Goal: Transaction & Acquisition: Purchase product/service

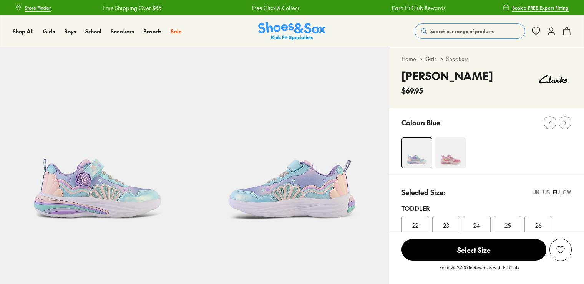
select select "*"
click at [452, 158] on img at bounding box center [451, 152] width 31 height 31
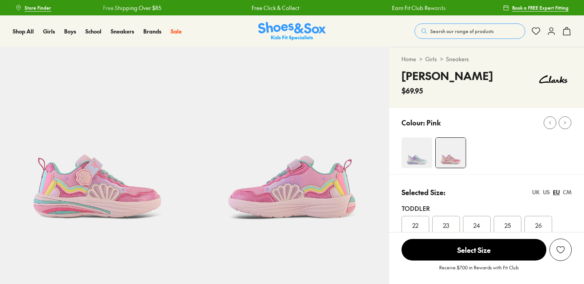
select select "*"
click at [414, 158] on img at bounding box center [417, 152] width 31 height 31
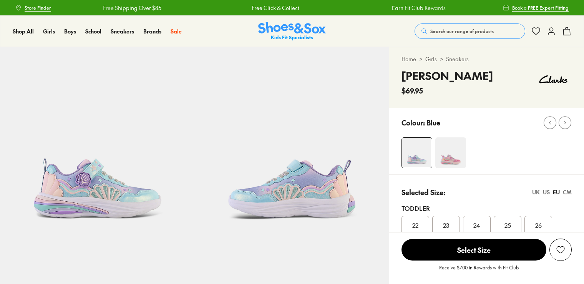
select select "*"
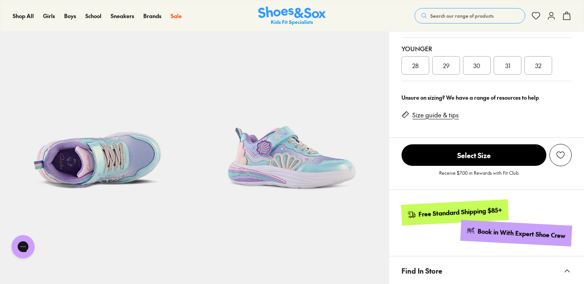
scroll to position [231, 0]
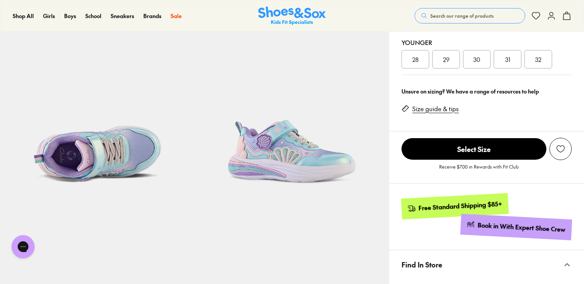
click at [115, 158] on img at bounding box center [97, 108] width 195 height 195
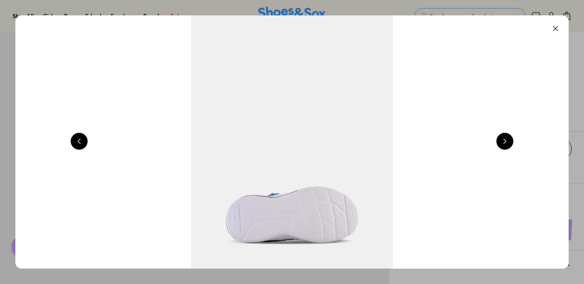
scroll to position [0, 1670]
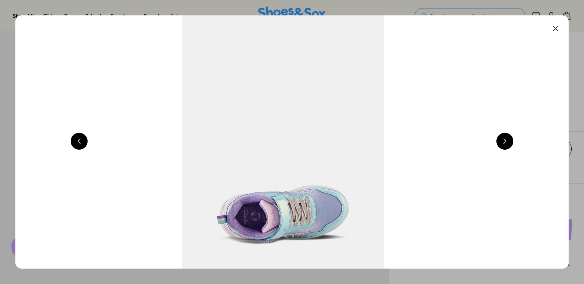
click at [508, 142] on button at bounding box center [505, 141] width 17 height 17
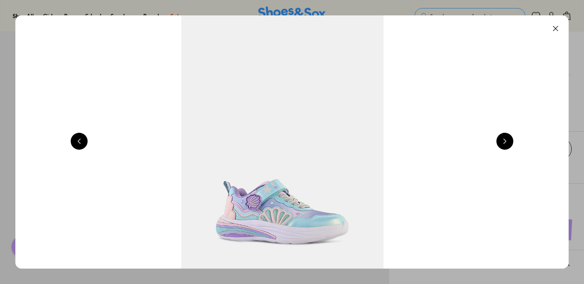
scroll to position [0, 2226]
click at [508, 142] on button at bounding box center [505, 141] width 17 height 17
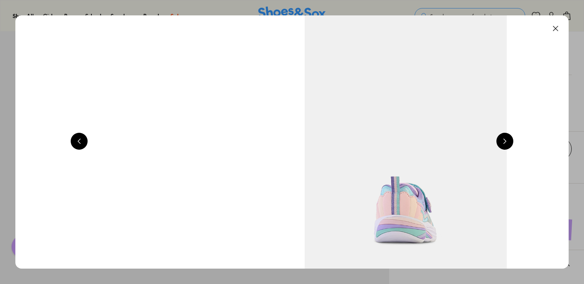
scroll to position [0, 2783]
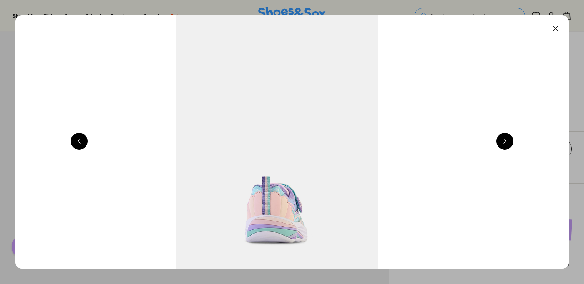
click at [508, 142] on button at bounding box center [505, 141] width 17 height 17
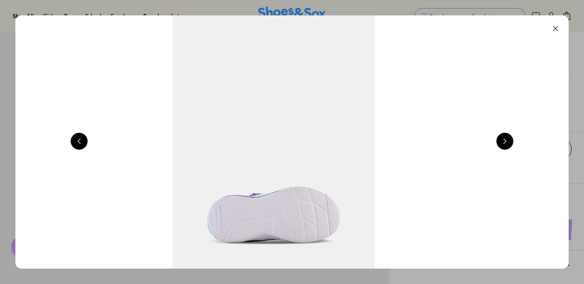
click at [508, 142] on button at bounding box center [505, 141] width 17 height 17
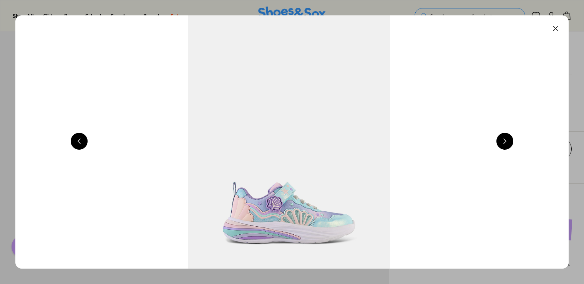
click at [508, 142] on button at bounding box center [505, 141] width 17 height 17
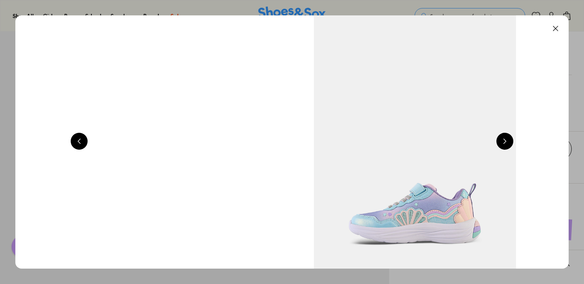
scroll to position [0, 1113]
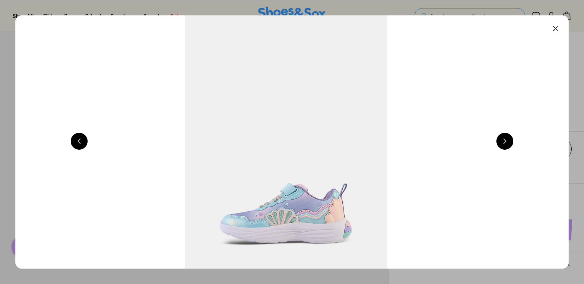
click at [556, 28] on button at bounding box center [555, 28] width 17 height 17
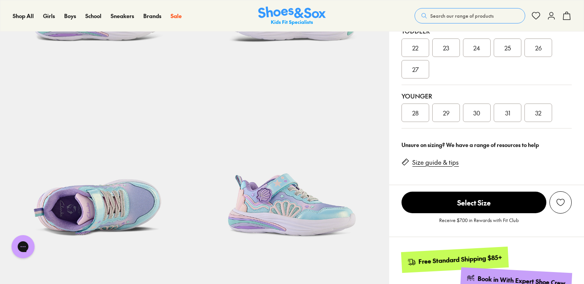
scroll to position [192, 0]
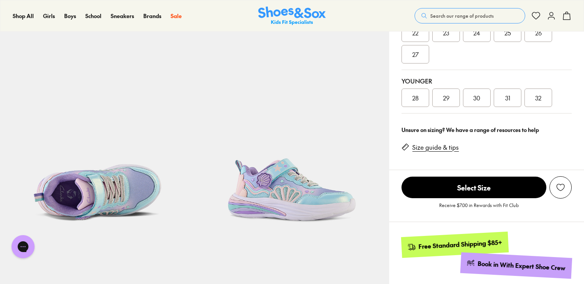
click at [433, 145] on link "Size guide & tips" at bounding box center [435, 147] width 47 height 8
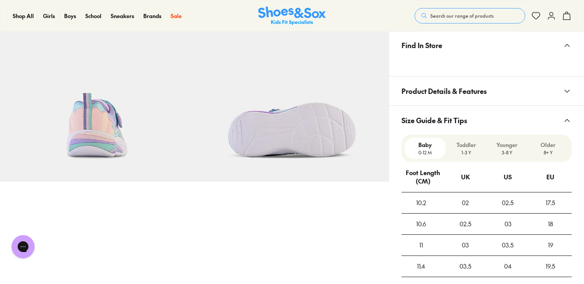
scroll to position [439, 0]
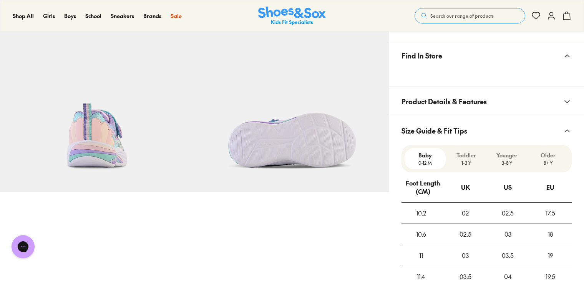
click at [549, 159] on p "8+ Y" at bounding box center [548, 162] width 35 height 7
click at [510, 159] on p "3-8 Y" at bounding box center [507, 162] width 35 height 7
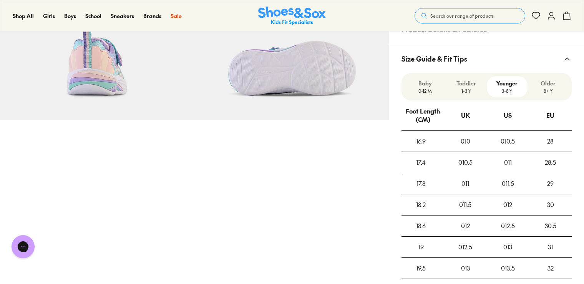
scroll to position [516, 0]
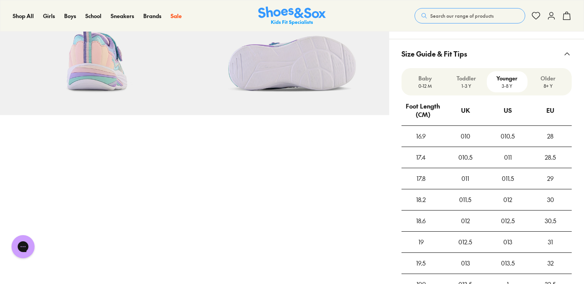
click at [462, 83] on p "1-3 Y" at bounding box center [466, 85] width 35 height 7
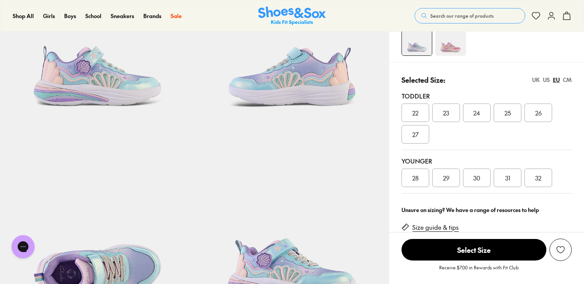
scroll to position [192, 0]
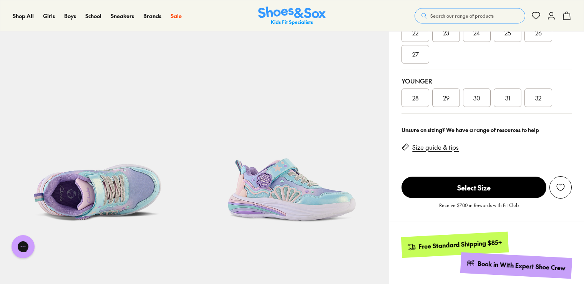
click at [414, 96] on span "28" at bounding box center [415, 97] width 7 height 9
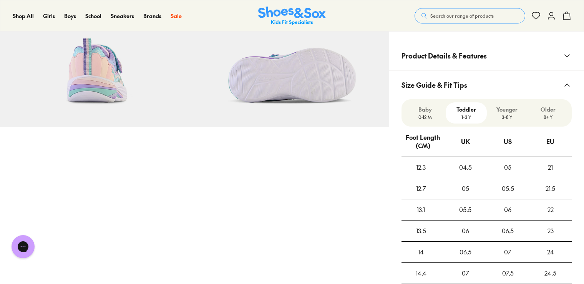
scroll to position [500, 0]
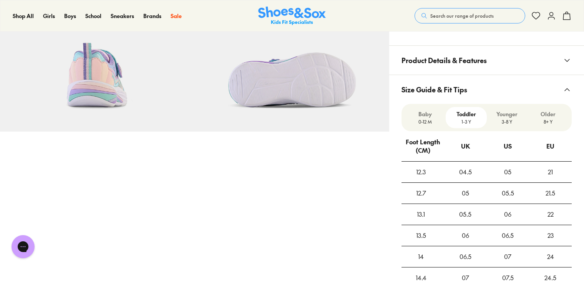
click at [505, 121] on p "3-8 Y" at bounding box center [507, 121] width 35 height 7
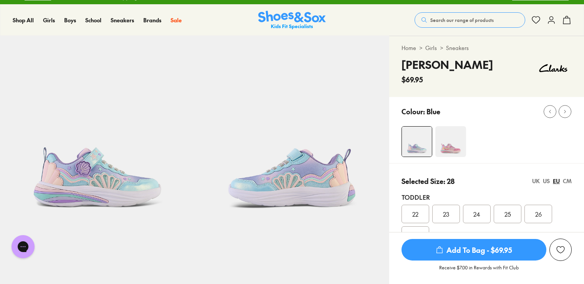
scroll to position [0, 0]
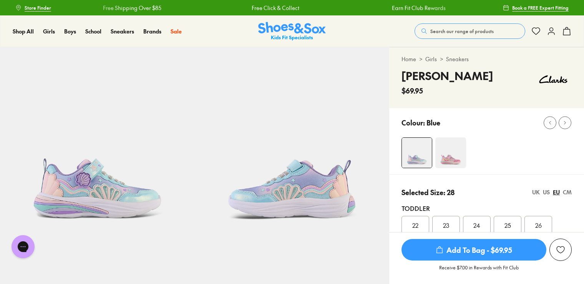
click at [452, 156] on img at bounding box center [451, 152] width 31 height 31
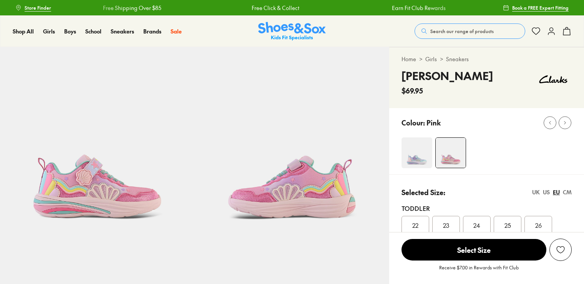
select select "*"
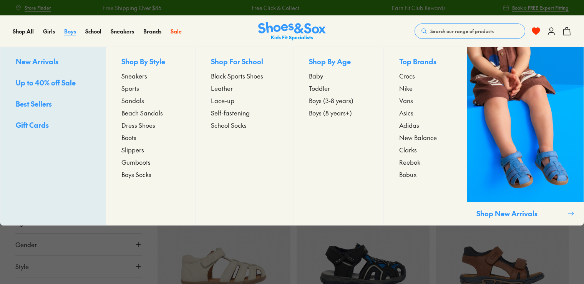
click at [66, 30] on span "Boys" at bounding box center [70, 31] width 12 height 8
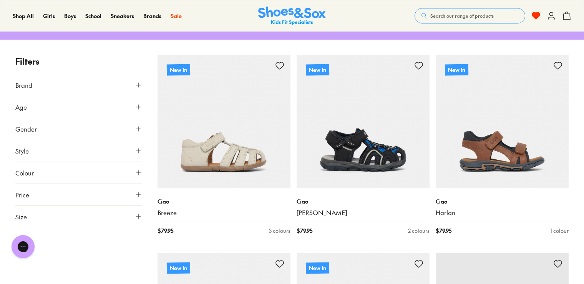
click at [135, 106] on icon at bounding box center [139, 107] width 8 height 8
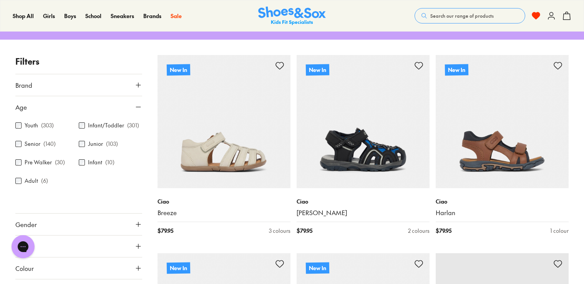
click at [32, 123] on label "Youth" at bounding box center [31, 125] width 13 height 8
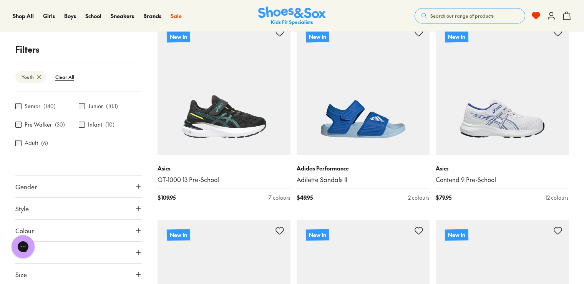
scroll to position [946, 0]
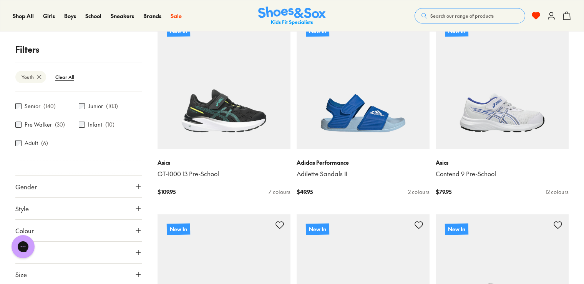
click at [123, 187] on button "Gender" at bounding box center [78, 187] width 127 height 22
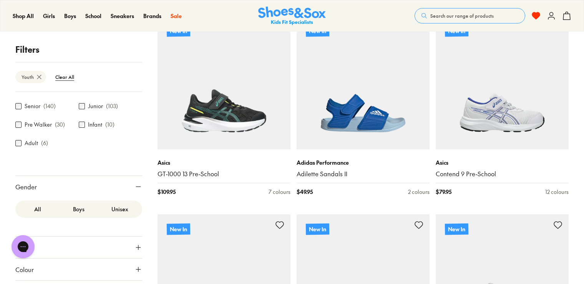
click at [78, 207] on label "Boys" at bounding box center [78, 209] width 41 height 14
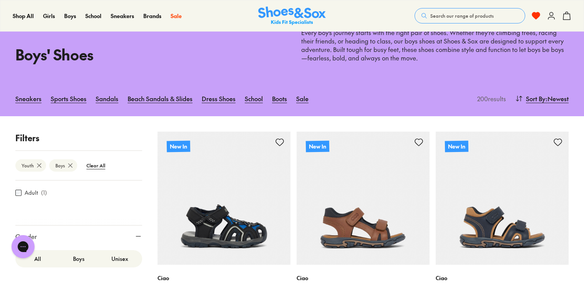
scroll to position [25, 0]
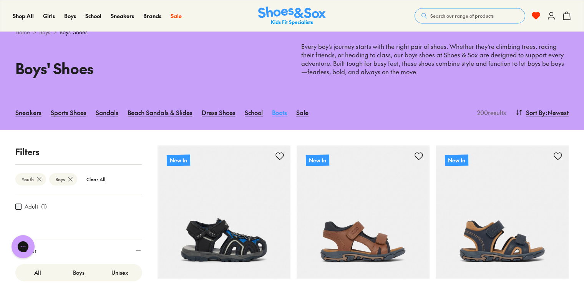
click at [280, 111] on link "Boots" at bounding box center [279, 112] width 15 height 17
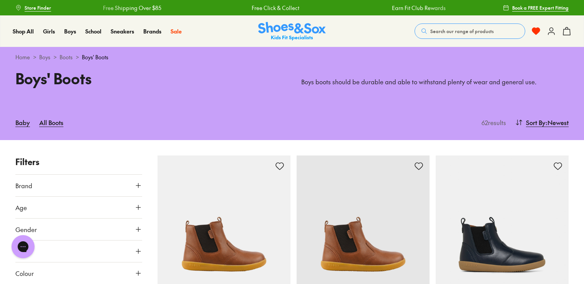
click at [136, 208] on icon at bounding box center [139, 207] width 8 height 8
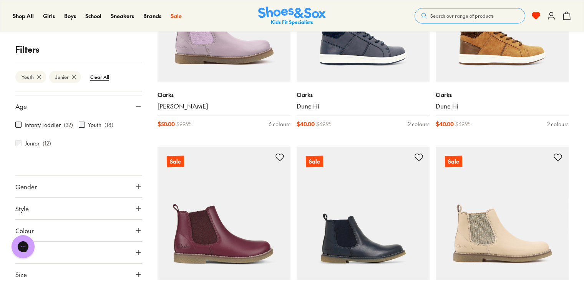
scroll to position [423, 0]
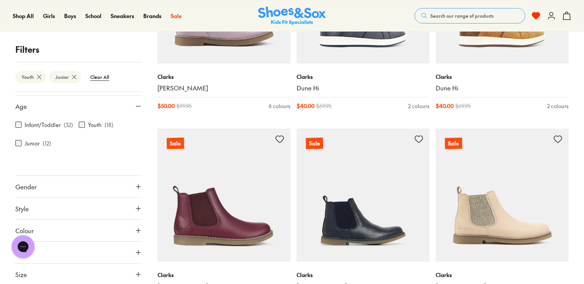
click at [135, 186] on icon at bounding box center [139, 187] width 8 height 8
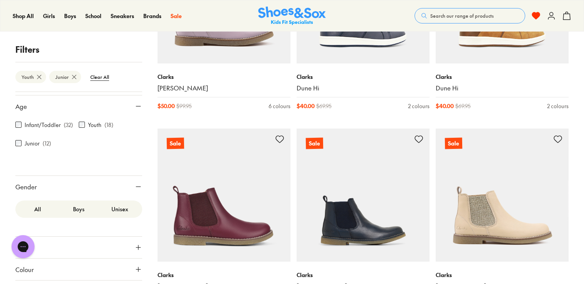
click at [79, 207] on label "Boys" at bounding box center [78, 209] width 41 height 14
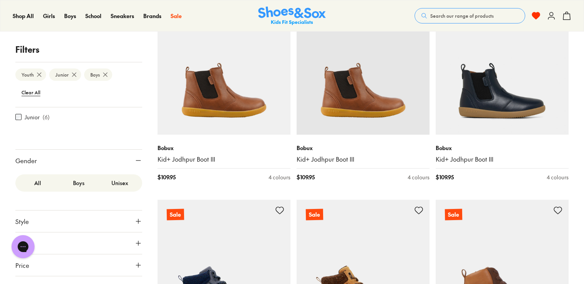
scroll to position [73, 0]
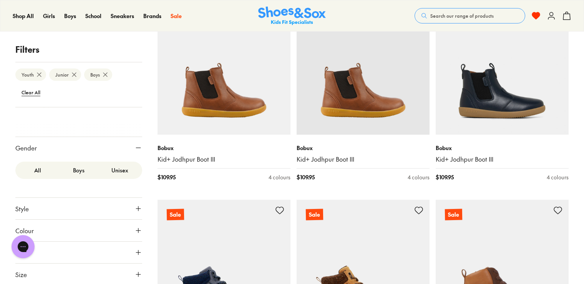
click at [126, 230] on button "Colour" at bounding box center [78, 230] width 127 height 22
click at [40, 249] on div "Navy ( 6 )" at bounding box center [46, 248] width 63 height 9
click at [37, 252] on div "Chat with us" at bounding box center [23, 246] width 31 height 28
click at [9, 251] on div "Chat with us" at bounding box center [23, 246] width 31 height 28
click at [17, 249] on div "Open gorgias live chat" at bounding box center [23, 246] width 17 height 17
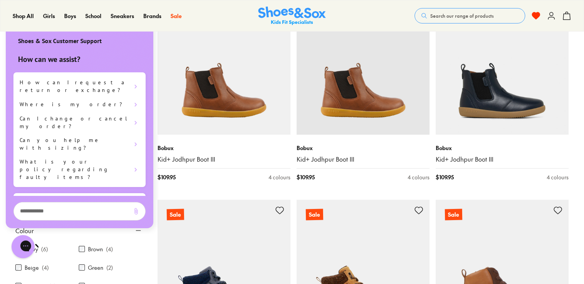
scroll to position [0, 0]
click at [118, 28] on div "Shoes & Sox Customer Support" at bounding box center [80, 37] width 148 height 28
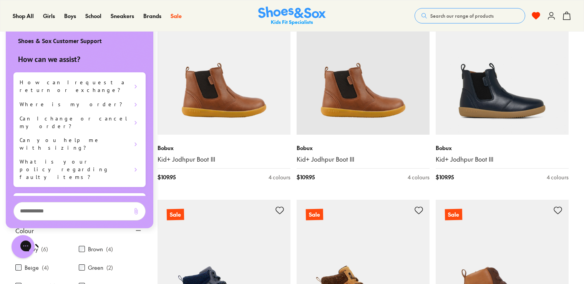
click at [204, 14] on div "Shop All Shop All Shop All New Arrivals Up to 40% Off Sale Online Only Best Sel…" at bounding box center [292, 16] width 584 height 32
click at [43, 249] on p "( 6 )" at bounding box center [44, 249] width 7 height 8
click at [59, 251] on div "Navy ( 6 )" at bounding box center [46, 248] width 63 height 9
click at [71, 249] on h1 "Chat with us" at bounding box center [109, 246] width 76 height 8
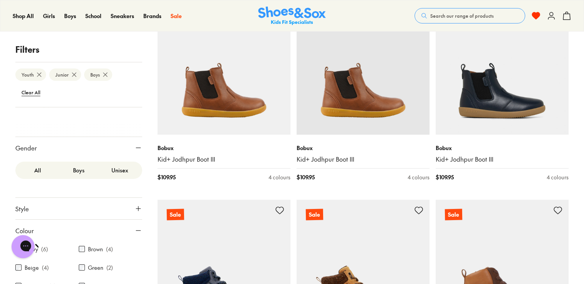
drag, startPoint x: 22, startPoint y: 249, endPoint x: 139, endPoint y: 170, distance: 141.3
click at [38, 232] on html "Chat with us" at bounding box center [23, 246] width 31 height 28
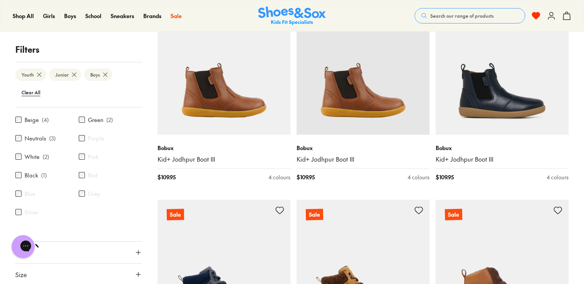
scroll to position [182, 0]
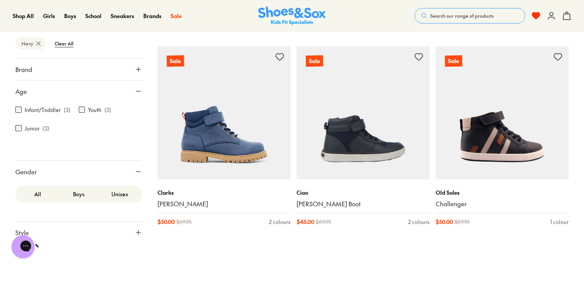
click at [106, 133] on div "Infant/Toddler ( 3 ) Youth ( 3 ) Junior ( 3 )" at bounding box center [78, 123] width 127 height 43
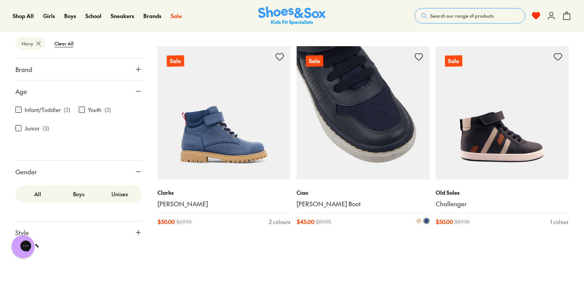
click at [361, 121] on img at bounding box center [363, 112] width 133 height 133
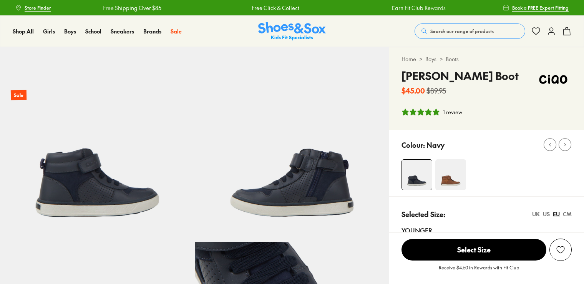
select select "*"
click at [361, 125] on img at bounding box center [292, 144] width 195 height 195
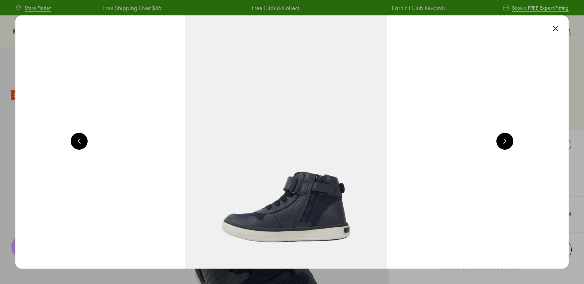
click at [507, 142] on button at bounding box center [505, 141] width 17 height 17
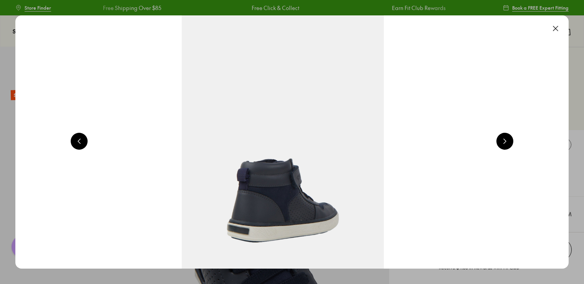
click at [509, 146] on button at bounding box center [505, 141] width 17 height 17
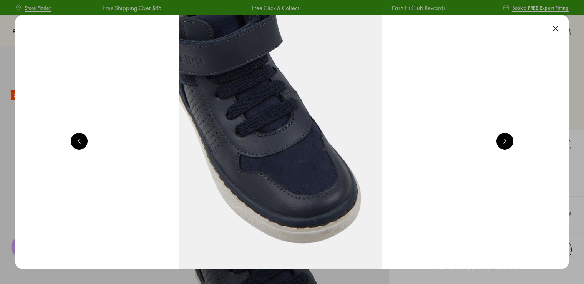
scroll to position [0, 2226]
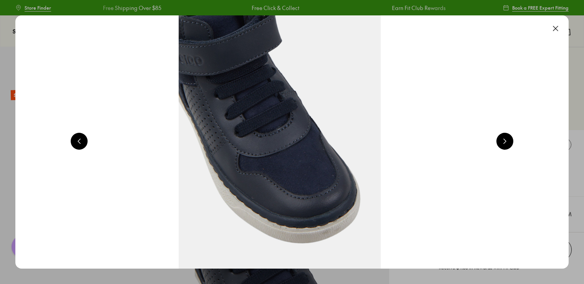
click at [509, 146] on button at bounding box center [505, 141] width 17 height 17
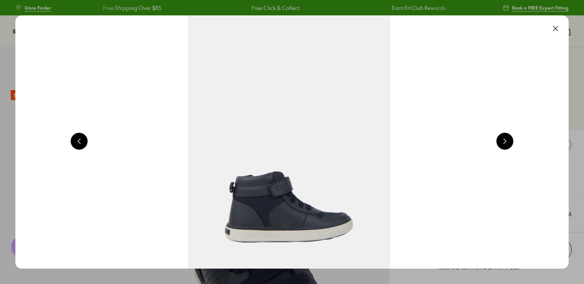
click at [510, 145] on button at bounding box center [505, 141] width 17 height 17
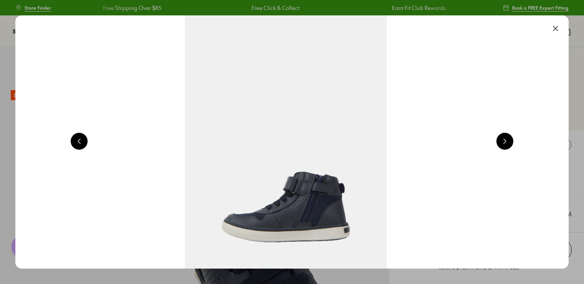
click at [510, 144] on button at bounding box center [505, 141] width 17 height 17
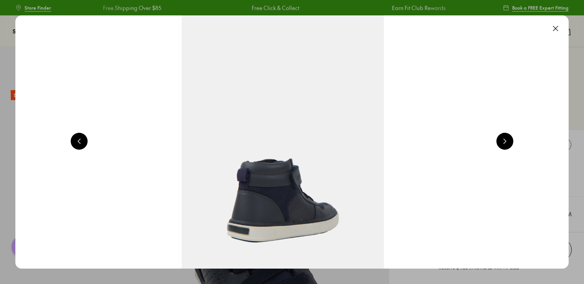
click at [507, 140] on button at bounding box center [505, 141] width 17 height 17
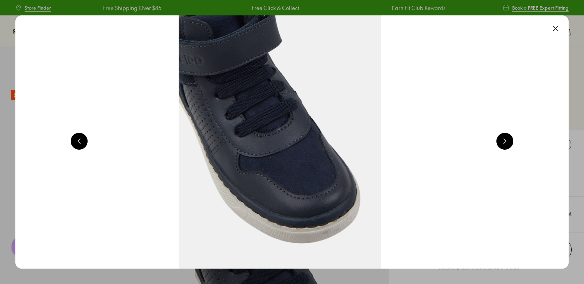
click at [556, 28] on button at bounding box center [555, 28] width 17 height 17
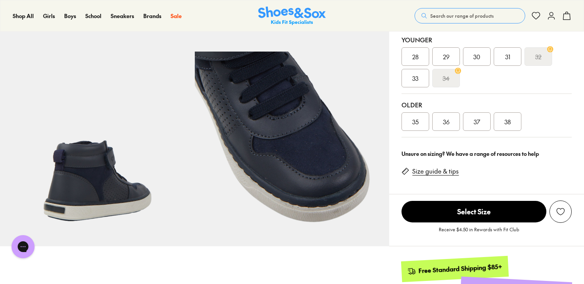
scroll to position [231, 0]
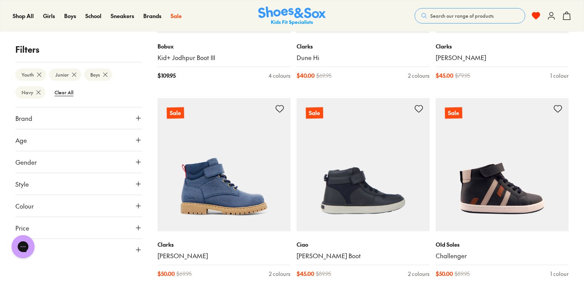
scroll to position [200, 0]
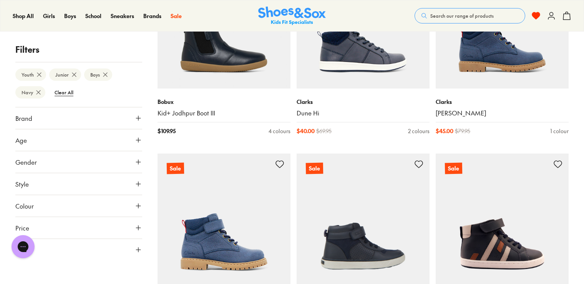
click at [128, 185] on button "Style" at bounding box center [78, 184] width 127 height 22
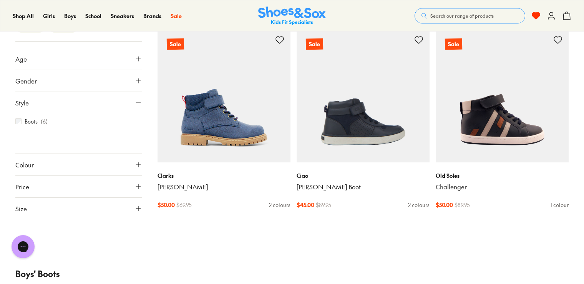
scroll to position [346, 0]
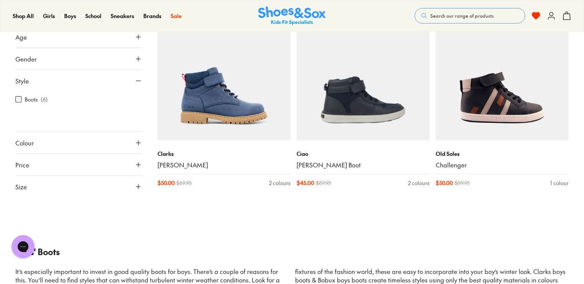
click at [136, 184] on use at bounding box center [138, 186] width 5 height 5
click at [128, 185] on button "Size" at bounding box center [78, 187] width 127 height 22
click at [135, 185] on icon at bounding box center [139, 187] width 8 height 8
click at [109, 184] on button "Size" at bounding box center [78, 187] width 127 height 22
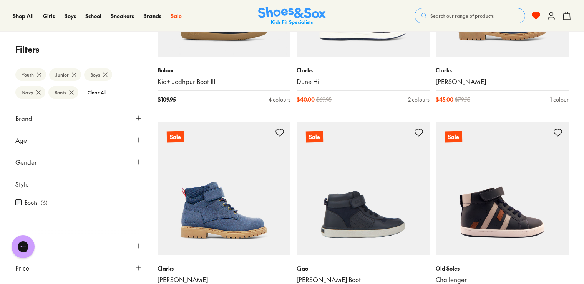
scroll to position [231, 0]
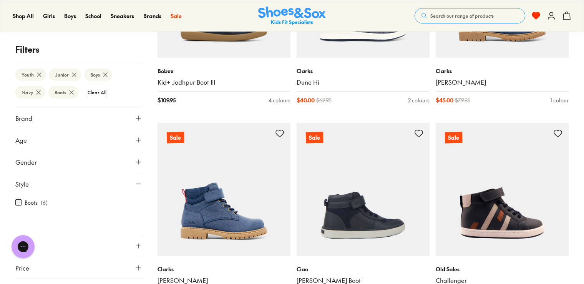
click at [129, 116] on button "Brand" at bounding box center [78, 118] width 127 height 22
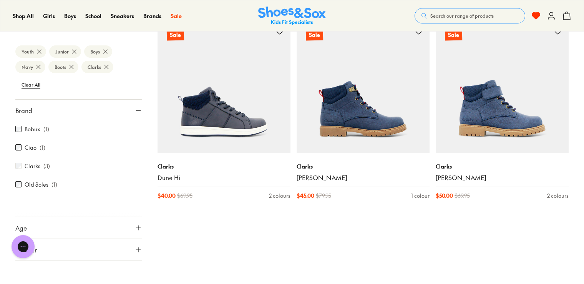
scroll to position [154, 0]
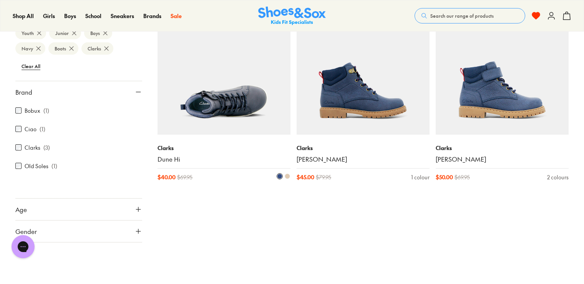
click at [216, 103] on img at bounding box center [224, 68] width 133 height 133
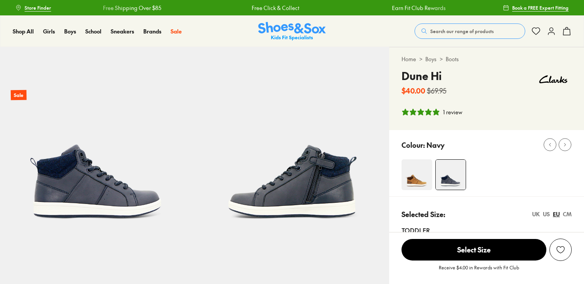
select select "*"
click at [411, 178] on img at bounding box center [417, 174] width 31 height 31
click at [414, 177] on img at bounding box center [417, 174] width 31 height 31
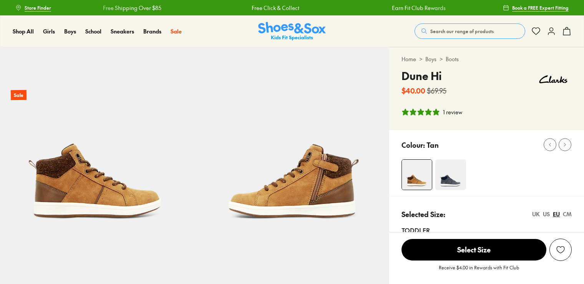
select select "*"
click at [453, 180] on img at bounding box center [451, 174] width 31 height 31
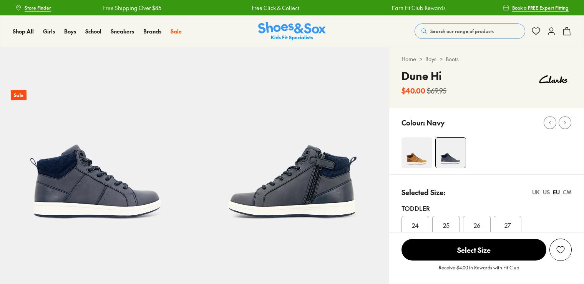
select select "*"
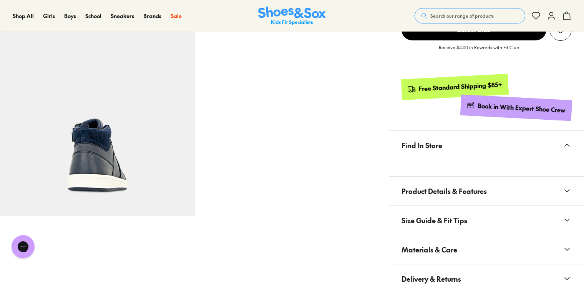
scroll to position [423, 0]
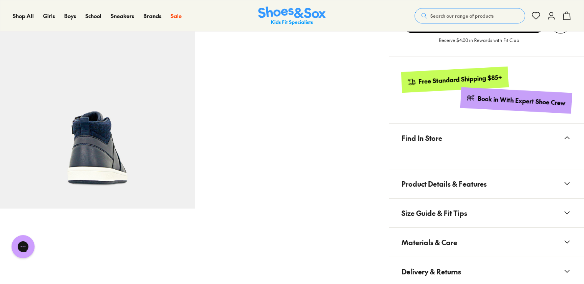
click at [96, 155] on img at bounding box center [97, 110] width 195 height 195
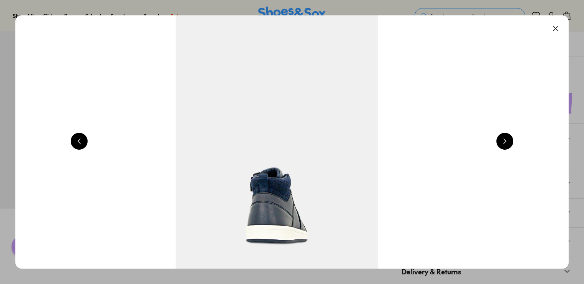
click at [503, 141] on button at bounding box center [505, 141] width 17 height 17
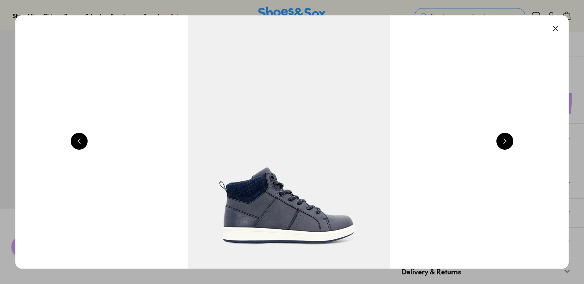
click at [503, 141] on button at bounding box center [505, 141] width 17 height 17
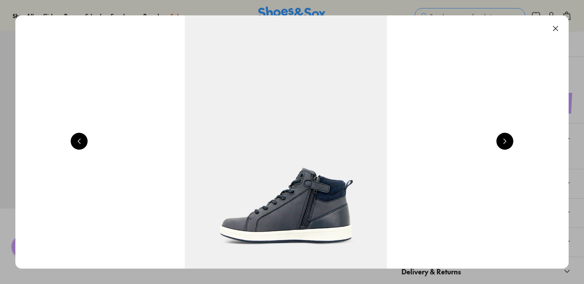
click at [503, 141] on button at bounding box center [505, 141] width 17 height 17
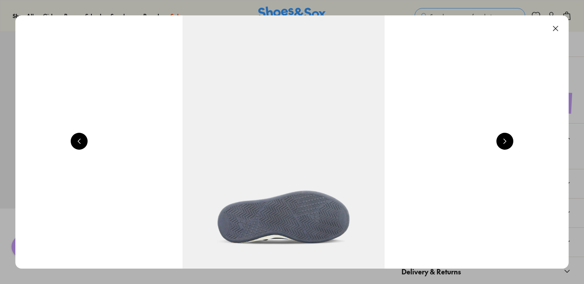
scroll to position [0, 1670]
click at [510, 141] on button at bounding box center [505, 141] width 17 height 17
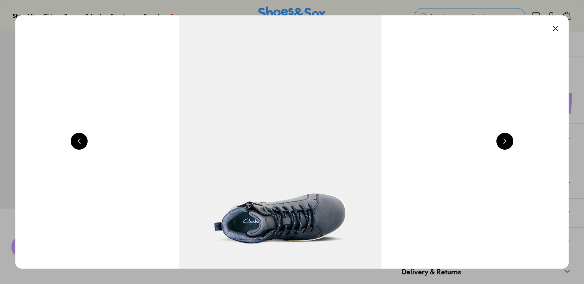
scroll to position [0, 2226]
click at [510, 141] on button at bounding box center [505, 141] width 17 height 17
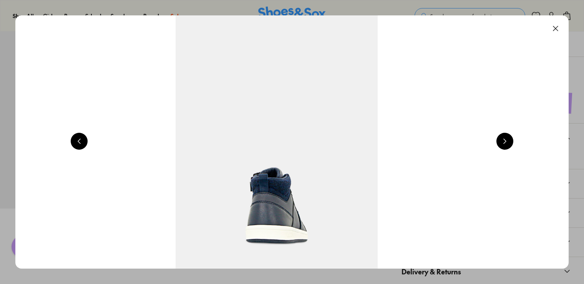
click at [510, 142] on button at bounding box center [505, 141] width 17 height 17
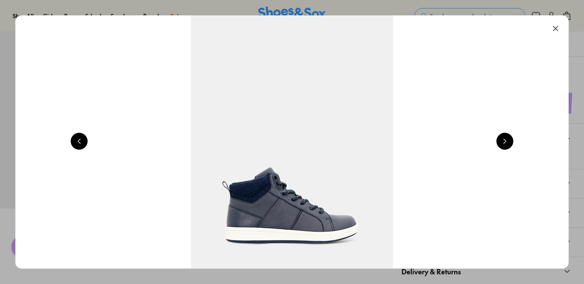
scroll to position [0, 557]
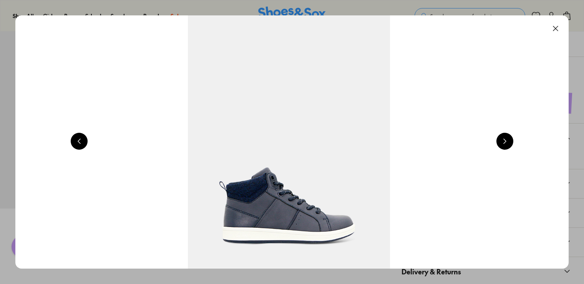
click at [509, 143] on button at bounding box center [505, 141] width 17 height 17
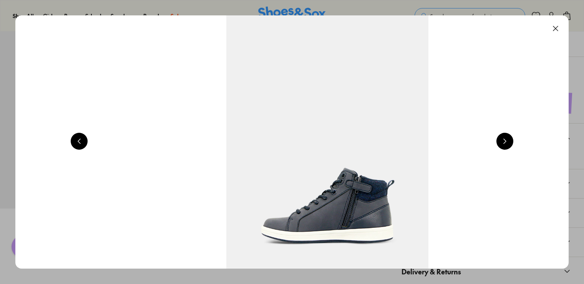
scroll to position [0, 1113]
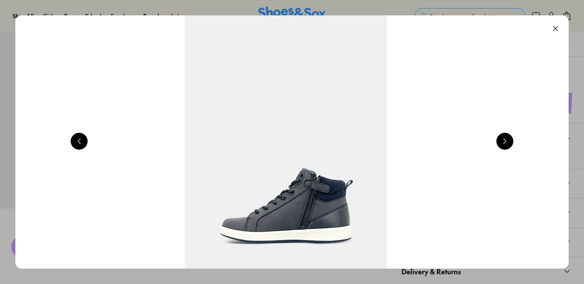
click at [509, 145] on button at bounding box center [505, 141] width 17 height 17
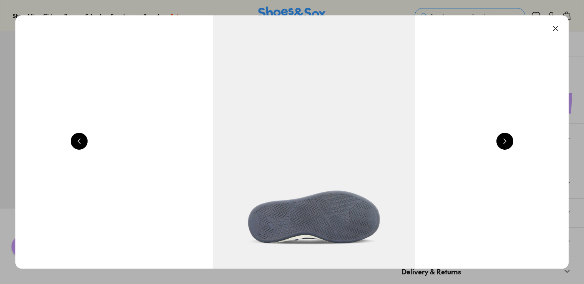
scroll to position [0, 1670]
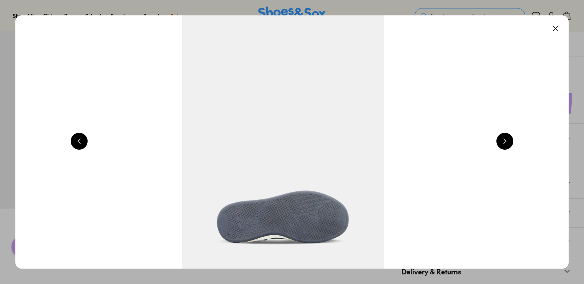
click at [559, 27] on button at bounding box center [555, 28] width 17 height 17
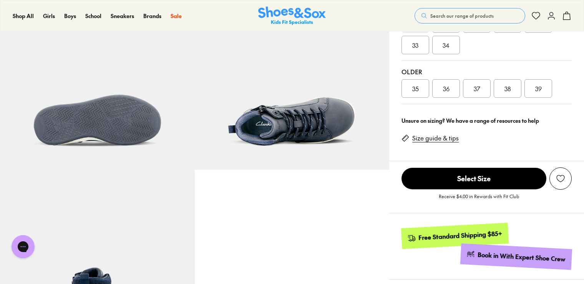
scroll to position [269, 0]
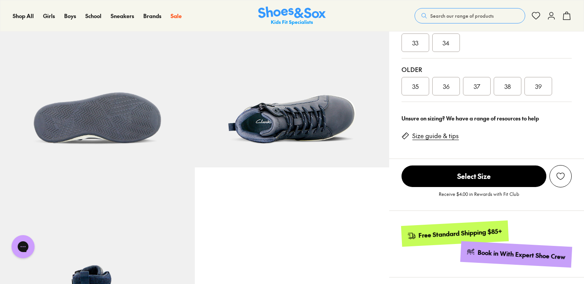
click at [431, 135] on link "Size guide & tips" at bounding box center [435, 135] width 47 height 8
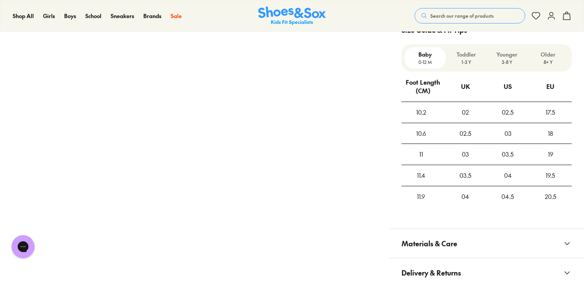
scroll to position [620, 0]
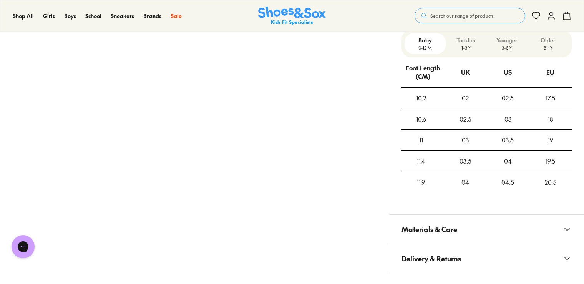
click at [508, 47] on p "3-8 Y" at bounding box center [507, 47] width 35 height 7
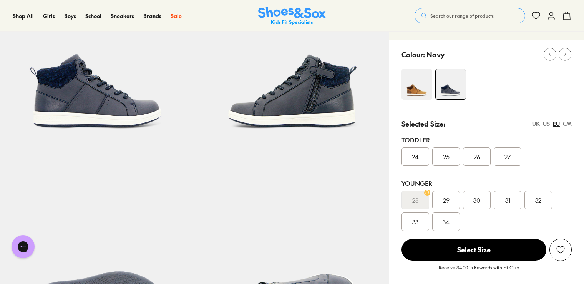
scroll to position [0, 0]
